Goal: Task Accomplishment & Management: Manage account settings

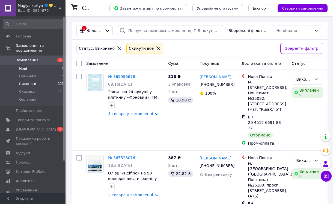
click at [22, 66] on span "Нові" at bounding box center [23, 68] width 8 height 5
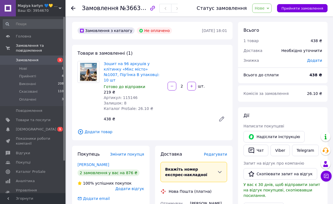
click at [128, 95] on span "Артикул: 115146" at bounding box center [121, 97] width 34 height 4
copy span "115146"
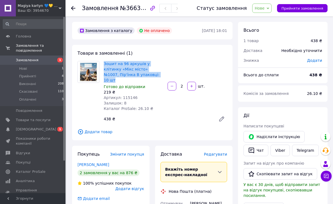
drag, startPoint x: 134, startPoint y: 75, endPoint x: 102, endPoint y: 64, distance: 33.2
click at [102, 64] on div "Зошит на 96 аркушів у клітинку «Мiкс мiсто» №1007, Пір'їнка В упаковці: 10 шт Г…" at bounding box center [134, 86] width 64 height 52
copy link "Зошит на 96 аркушів у клітинку «Мiкс мiсто» №1007, Пір'їнка В упаковці: 10 шт"
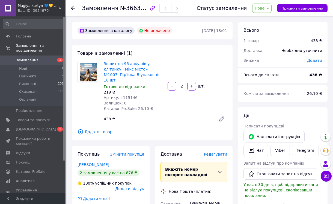
click at [168, 115] on div "438 ₴" at bounding box center [158, 119] width 113 height 8
click at [260, 149] on button "Чат" at bounding box center [256, 150] width 25 height 11
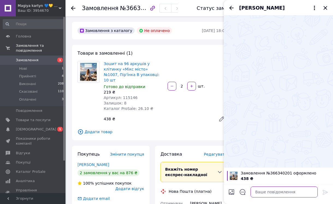
click at [280, 193] on textarea at bounding box center [284, 191] width 67 height 11
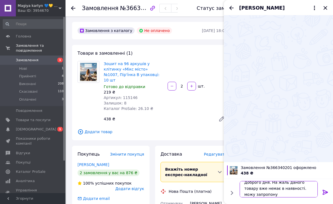
scroll to position [1, 0]
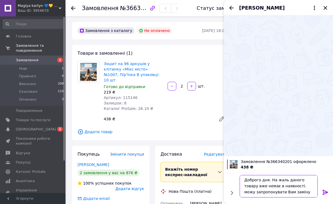
type textarea "Доброго дня. На жаль даного товару вже немає в наявності. можу запропонувати Ва…"
click at [325, 191] on icon at bounding box center [325, 192] width 7 height 7
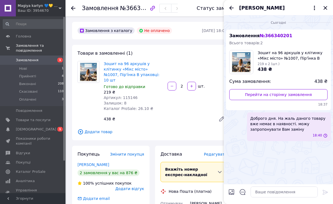
scroll to position [0, 0]
click at [323, 5] on icon "Закрити" at bounding box center [325, 8] width 7 height 7
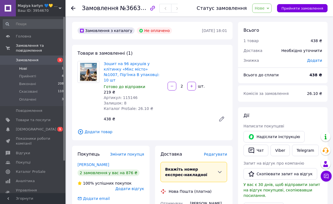
click at [25, 66] on span "Нові" at bounding box center [23, 68] width 8 height 5
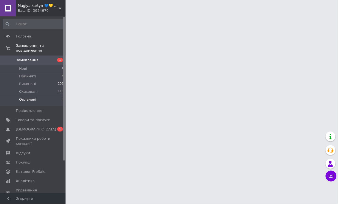
click at [25, 97] on span "Оплачені" at bounding box center [27, 99] width 17 height 5
click at [29, 127] on span "[DEMOGRAPHIC_DATA]" at bounding box center [36, 129] width 40 height 5
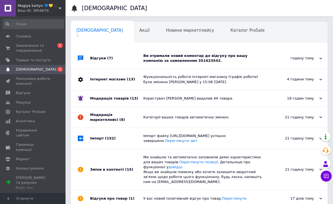
scroll to position [0, 3]
click at [187, 61] on div "Ви отримали новий коментар до відгуку про вашу компанію за замовленням 35162354…" at bounding box center [205, 58] width 124 height 10
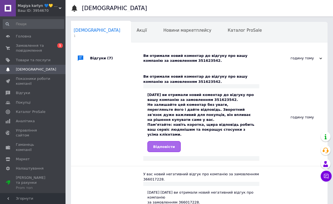
click at [165, 145] on span "Відповісти" at bounding box center [164, 147] width 22 height 4
click at [174, 81] on div "Ви отримали новий коментар до відгуку про вашу компанію за замовленням 35162354…" at bounding box center [201, 79] width 116 height 10
copy div "351623542"
click at [164, 145] on span "Відповісти" at bounding box center [164, 147] width 22 height 4
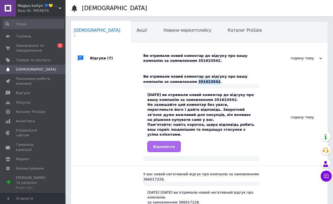
click at [159, 141] on link "Відповісти" at bounding box center [164, 146] width 33 height 11
copy div "351623542"
drag, startPoint x: 34, startPoint y: 49, endPoint x: 74, endPoint y: 31, distance: 44.5
click at [34, 49] on span "Замовлення та повідомлення" at bounding box center [33, 48] width 35 height 10
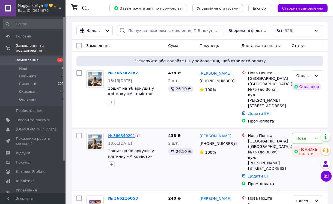
click at [120, 133] on link "№ 366340201" at bounding box center [121, 135] width 27 height 4
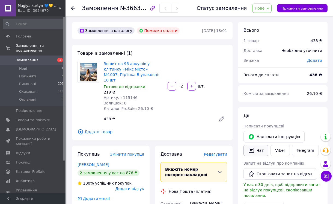
click at [263, 149] on button "Чат" at bounding box center [256, 150] width 25 height 11
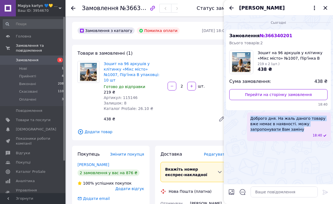
drag, startPoint x: 276, startPoint y: 131, endPoint x: 247, endPoint y: 115, distance: 32.8
click at [247, 115] on div "Доброго дня. На жаль даного товару вже немає в наявності. можу запропонувати Ва…" at bounding box center [289, 126] width 84 height 29
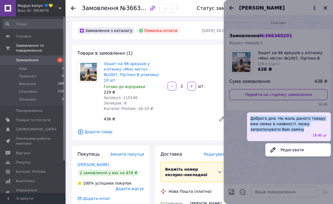
click at [264, 132] on div "Доброго дня. На жаль даного товару вже немає в наявності. можу запропонувати Ва…" at bounding box center [289, 126] width 84 height 29
drag, startPoint x: 270, startPoint y: 130, endPoint x: 250, endPoint y: 116, distance: 24.0
click at [250, 116] on div "Доброго дня. На жаль даного товару вже немає в наявності. можу запропонувати Ва…" at bounding box center [289, 126] width 84 height 29
copy span "Доброго дня. На жаль даного товару вже немає в наявності. можу запропонувати Ва…"
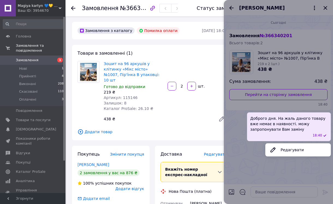
click at [181, 103] on div "Зошит на 96 аркушів у клітинку «Мiкс мiсто» №1007, Пір'їнка В упаковці: 10 шт Г…" at bounding box center [166, 93] width 128 height 66
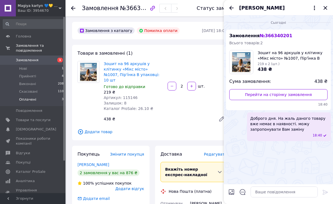
click at [36, 96] on li "Оплачені 3" at bounding box center [33, 101] width 67 height 10
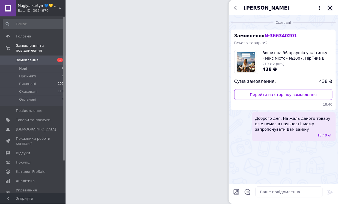
click at [331, 8] on div "[PERSON_NAME]" at bounding box center [283, 7] width 109 height 15
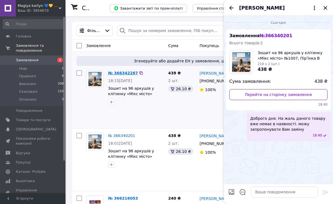
click at [120, 72] on link "№ 366342287" at bounding box center [123, 73] width 30 height 4
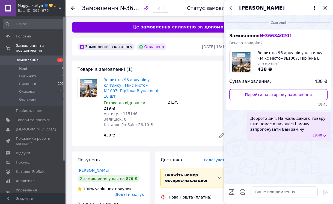
click at [326, 10] on icon "Закрити" at bounding box center [325, 8] width 7 height 7
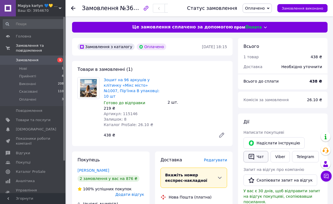
click at [264, 157] on button "Чат" at bounding box center [256, 156] width 25 height 11
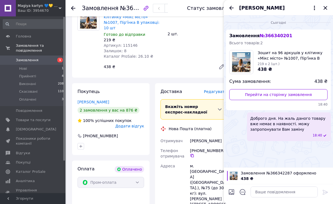
scroll to position [102, 0]
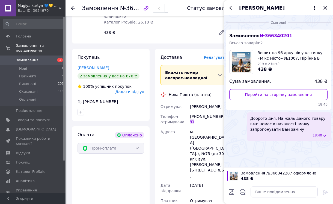
click at [191, 119] on icon at bounding box center [192, 121] width 4 height 4
click at [152, 49] on div "Покупець Окомашенко Данил 2 замовлення у вас на 876 ₴ 100% успішних покупок Дод…" at bounding box center [110, 164] width 83 height 230
click at [56, 7] on span "Magiya kartyn 💙💛 КАРТИНИ ПО НОМЕРКАМ" at bounding box center [38, 5] width 41 height 5
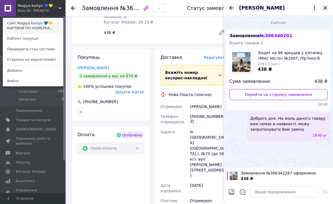
click at [49, 24] on link "Сайт Magiya kartyn 💙💛 КАРТИНИ ПО НОМЕРКА..." at bounding box center [33, 25] width 60 height 15
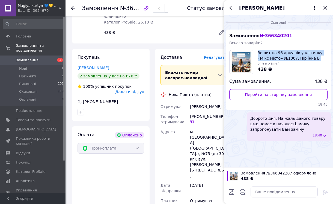
drag, startPoint x: 322, startPoint y: 58, endPoint x: 257, endPoint y: 53, distance: 64.5
click at [257, 53] on div "Зошит на 96 аркушів у клітинку «Мiкс мiсто» №1007, Пір'їнка В упаковці: 10 шт 2…" at bounding box center [279, 62] width 98 height 24
copy span "Зошит на 96 аркушів у клітинку «Мiкс мiсто» №1007, Пір'їнка В упаковці: 10"
click at [152, 135] on div "Покупець Окомашенко Данил 2 замовлення у вас на 876 ₴ 100% успішних покупок Дод…" at bounding box center [110, 164] width 83 height 230
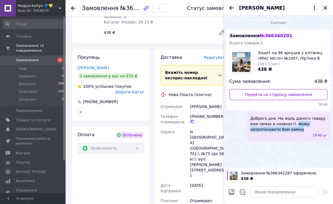
drag, startPoint x: 283, startPoint y: 125, endPoint x: 286, endPoint y: 130, distance: 5.4
click at [286, 130] on span "Доброго дня. На жаль даного товару вже немає в наявності. можу запропонувати Ва…" at bounding box center [289, 124] width 77 height 16
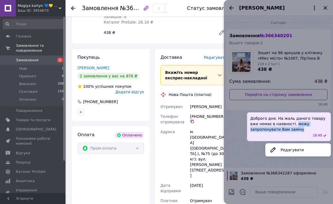
copy span "можу запропонувати Вам заміну"
click at [152, 92] on div "Покупець Окомашенко Данил 2 замовлення у вас на 876 ₴ 100% успішних покупок Дод…" at bounding box center [110, 164] width 83 height 230
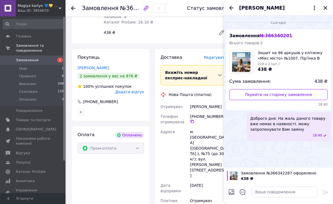
click at [156, 42] on div "Замовлення з каталогу Оплачено 12.10.2025 • 18:15 Товари в замовленні (1) Зошит…" at bounding box center [152, 140] width 166 height 408
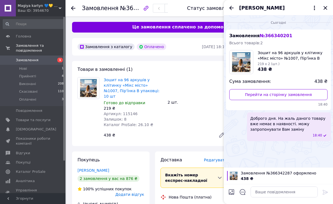
scroll to position [34, 0]
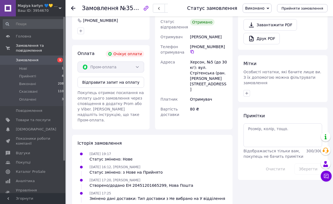
scroll to position [193, 0]
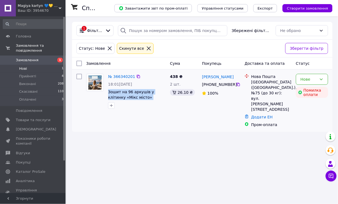
drag, startPoint x: 118, startPoint y: 95, endPoint x: 107, endPoint y: 93, distance: 10.3
click at [107, 93] on div "№ 366340201 18:01[DATE] Зошит на 96 аркушів у клітинку «Мiкс мiсто» №1007, Пір'…" at bounding box center [137, 91] width 62 height 39
click at [25, 97] on span "Оплачені" at bounding box center [27, 99] width 17 height 5
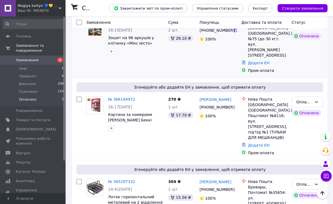
scroll to position [74, 0]
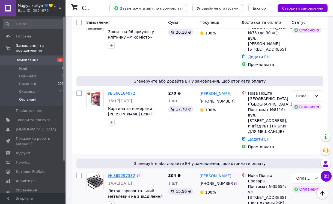
click at [117, 173] on link "№ 365297332" at bounding box center [121, 175] width 27 height 4
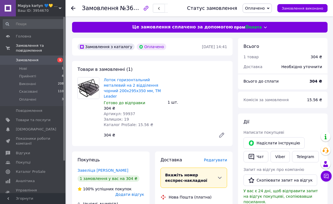
click at [83, 135] on div at bounding box center [88, 108] width 26 height 63
